Goal: Task Accomplishment & Management: Manage account settings

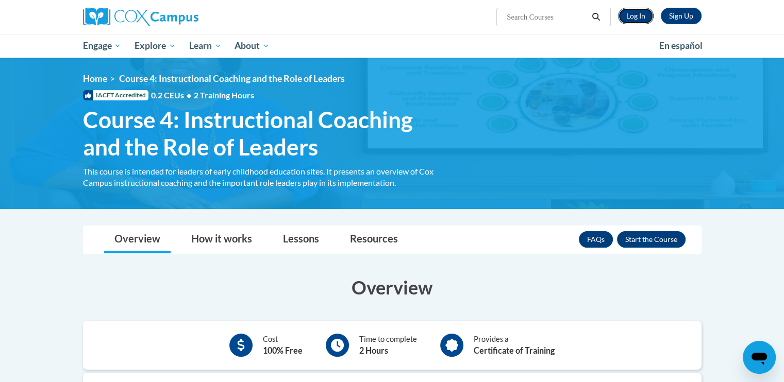
click at [635, 20] on link "Log In" at bounding box center [636, 16] width 36 height 16
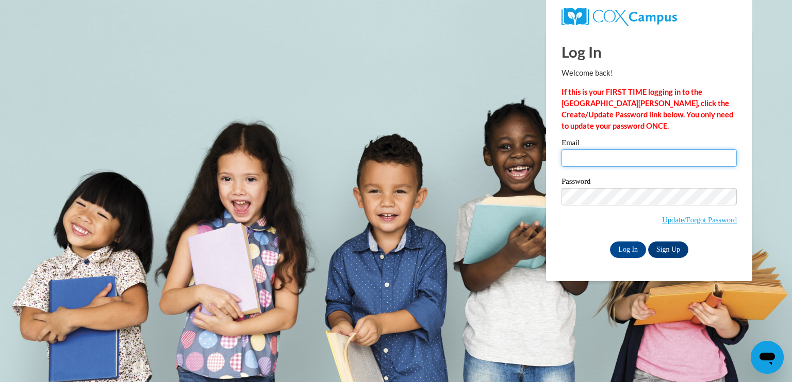
click at [664, 161] on input "Email" at bounding box center [648, 158] width 175 height 18
type input "paigelawson93@hotmail.com"
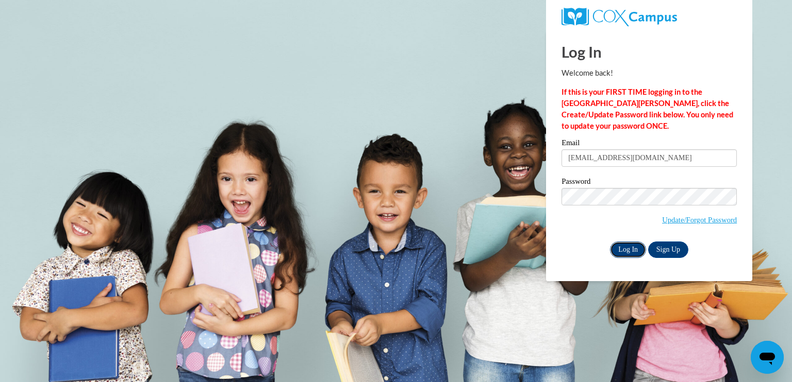
click at [633, 257] on input "Log In" at bounding box center [628, 250] width 36 height 16
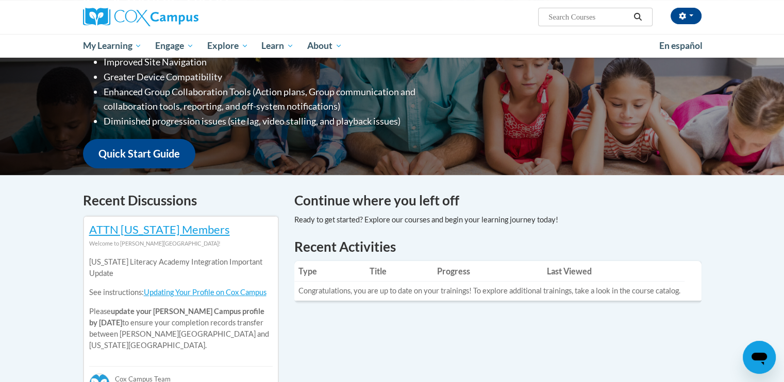
scroll to position [186, 0]
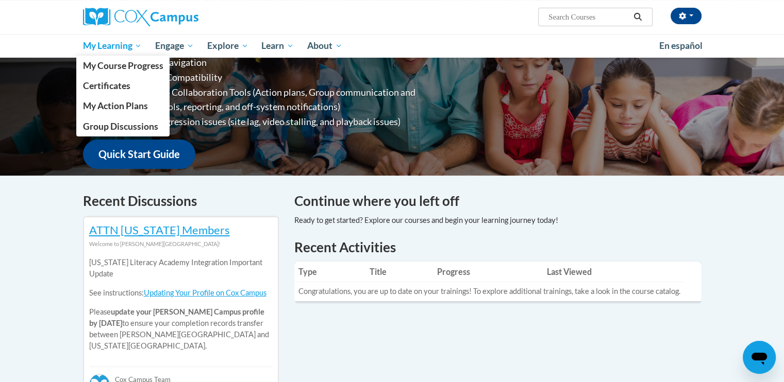
click at [126, 46] on span "My Learning" at bounding box center [111, 46] width 59 height 12
click at [148, 69] on span "My Course Progress" at bounding box center [122, 65] width 80 height 11
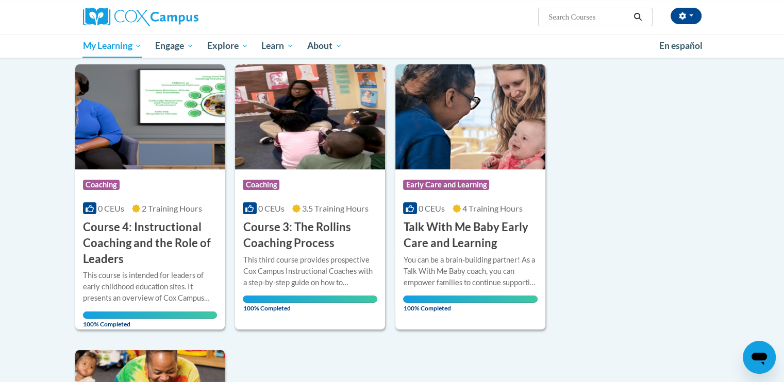
scroll to position [123, 0]
